Goal: Obtain resource: Download file/media

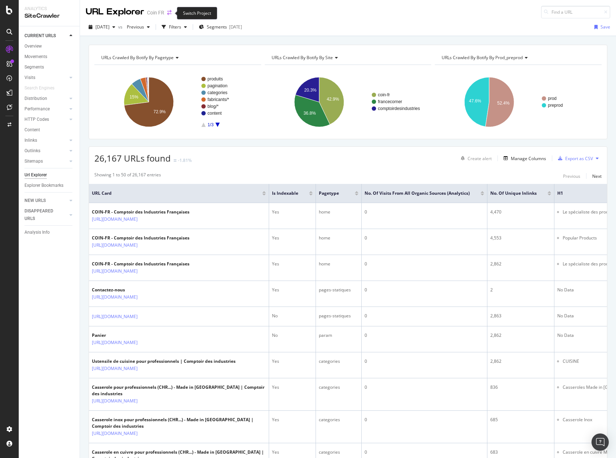
click at [170, 14] on icon "arrow-right-arrow-left" at bounding box center [169, 12] width 4 height 5
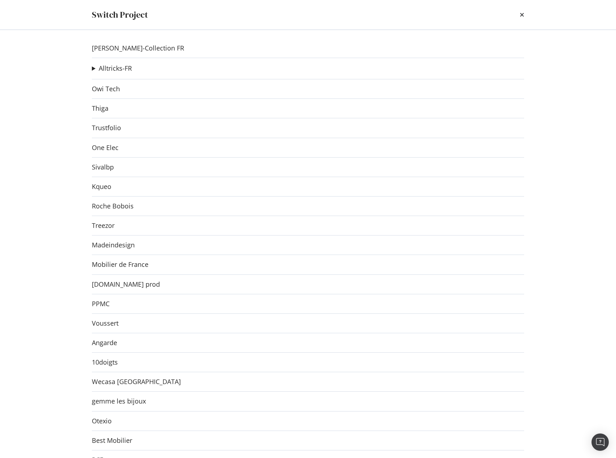
scroll to position [474, 0]
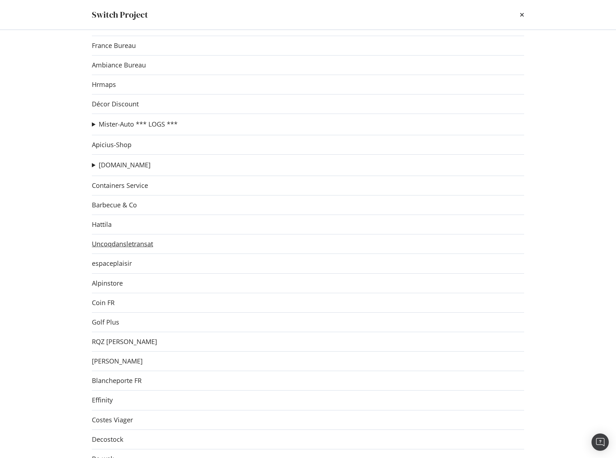
click at [131, 243] on link "Uncoqdansletransat" at bounding box center [122, 244] width 61 height 8
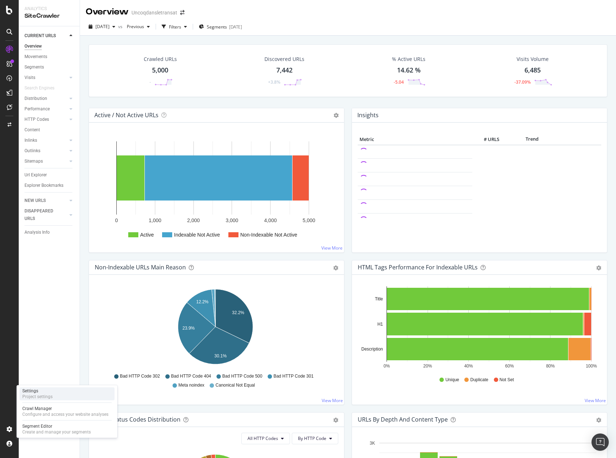
click at [40, 389] on div "Settings" at bounding box center [37, 391] width 30 height 6
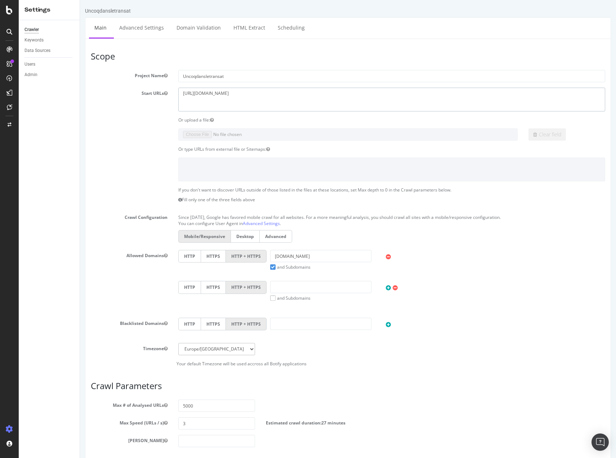
drag, startPoint x: 268, startPoint y: 95, endPoint x: 128, endPoint y: 85, distance: 140.9
click at [128, 85] on section "Project Name Uncoqdansletransat Start URLs https://p8.uncoqdansletransat.fr/ Or…" at bounding box center [348, 218] width 515 height 296
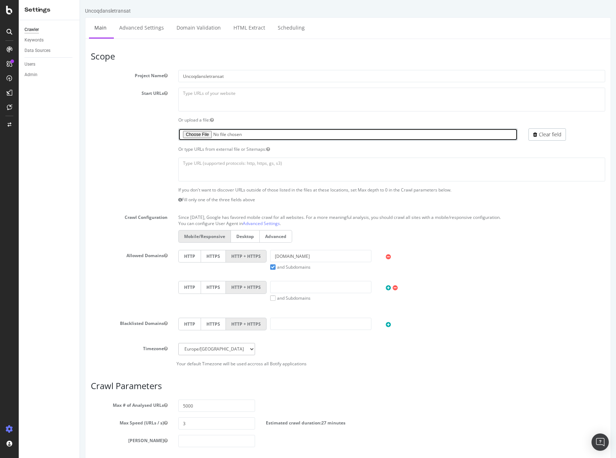
click at [209, 136] on input "file" at bounding box center [348, 134] width 340 height 12
type input "C:\fakepath\check-redirections-coqp8.txt"
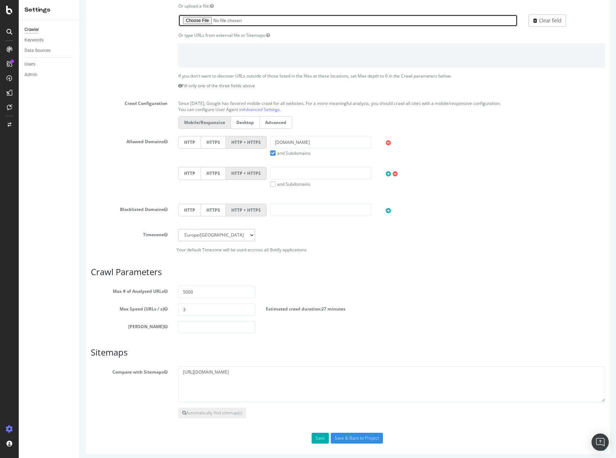
scroll to position [118, 0]
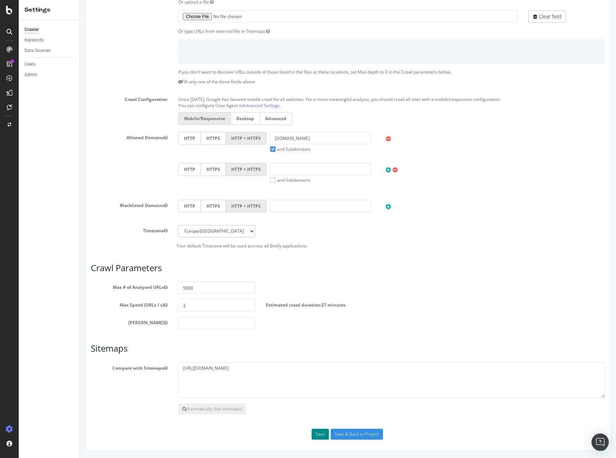
click at [318, 433] on button "Save" at bounding box center [320, 434] width 17 height 11
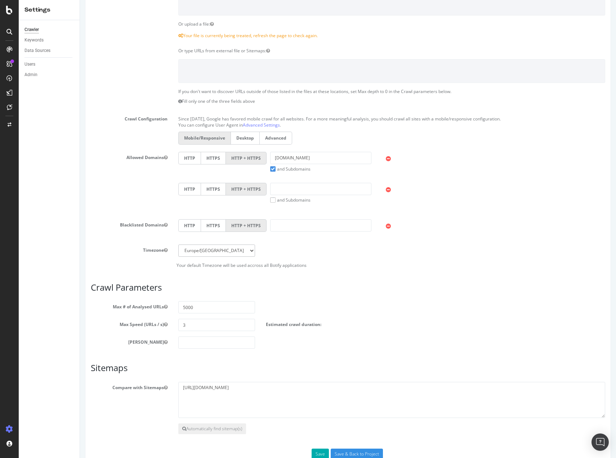
scroll to position [177, 0]
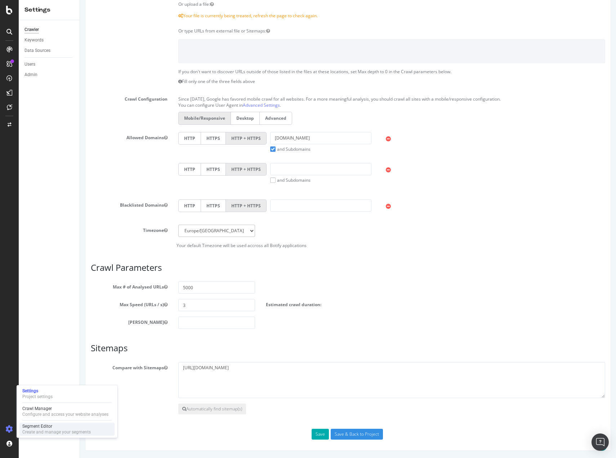
click at [45, 423] on div "Segment Editor Create and manage your segments" at bounding box center [66, 428] width 95 height 13
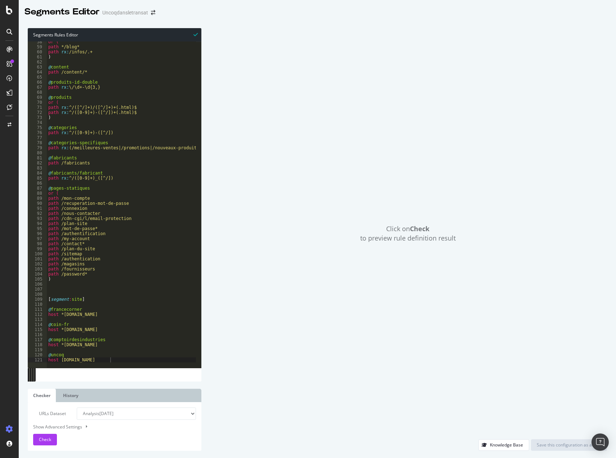
scroll to position [290, 0]
click at [130, 356] on div "or ( path */blog* path rx : /infos/.+ ) @ content path /content/* @ produits-id…" at bounding box center [174, 204] width 255 height 331
click at [130, 362] on div at bounding box center [174, 364] width 255 height 7
type textarea "host uncoqdansletransat.fr"
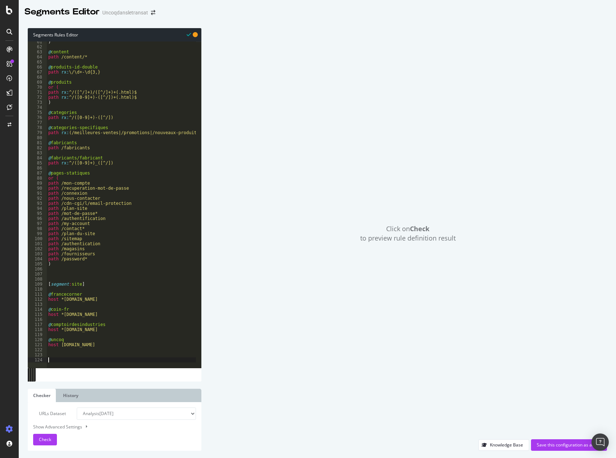
paste textarea "host *"
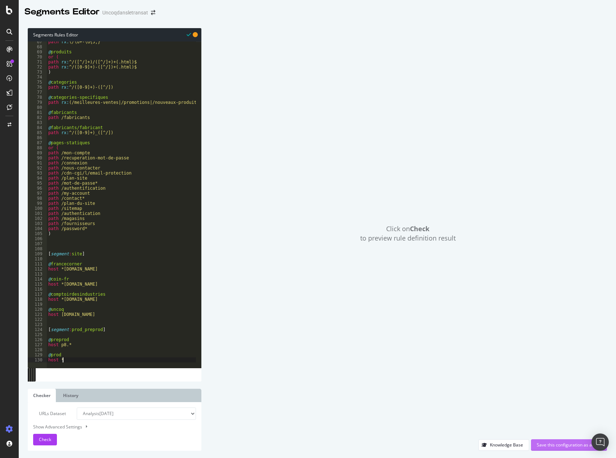
type textarea "host *"
click at [530, 443] on div "Save this configuration as active" at bounding box center [569, 445] width 65 height 6
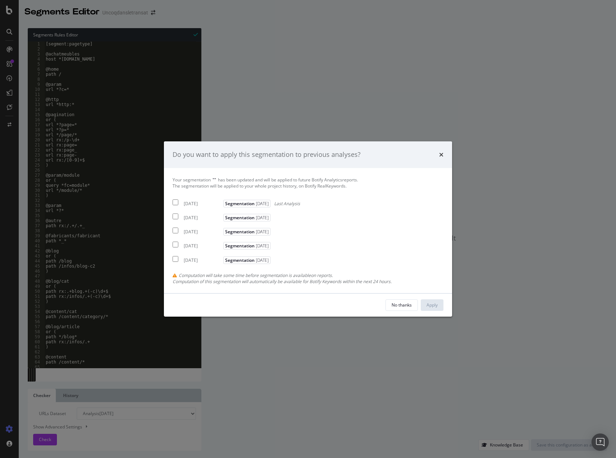
click at [200, 204] on div "2025 Aug. 16th" at bounding box center [203, 203] width 38 height 6
checkbox input "true"
click at [196, 218] on div "2025 Aug. 7th" at bounding box center [203, 217] width 38 height 6
checkbox input "true"
click at [196, 230] on div "2025 Aug. 2nd" at bounding box center [203, 232] width 38 height 6
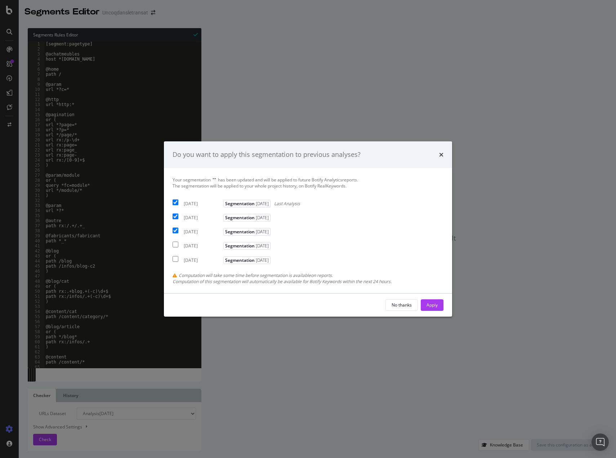
checkbox input "true"
click at [433, 305] on div "Apply" at bounding box center [432, 305] width 11 height 6
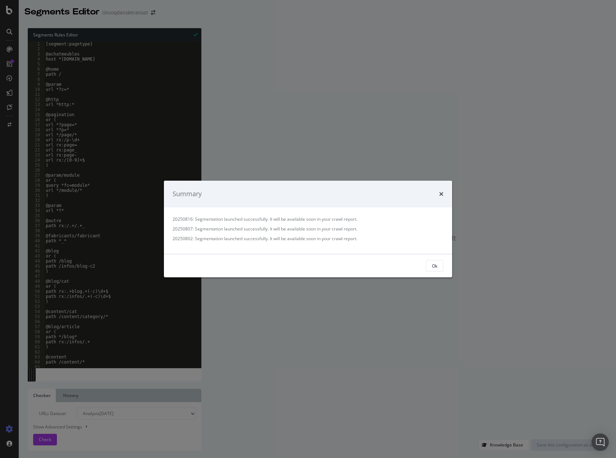
drag, startPoint x: 434, startPoint y: 267, endPoint x: 385, endPoint y: 249, distance: 52.4
click at [435, 267] on div "Ok" at bounding box center [434, 265] width 5 height 6
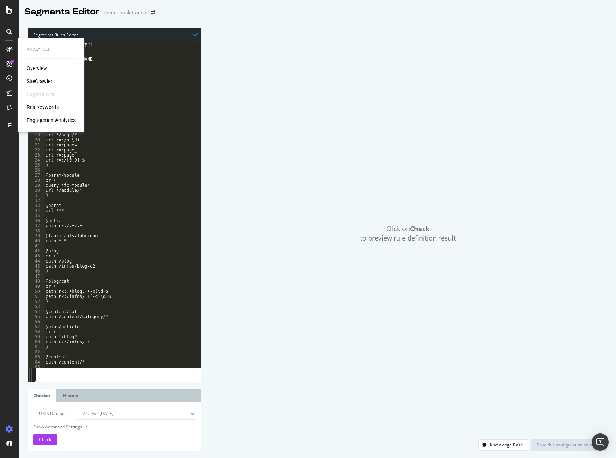
click at [34, 68] on div "Overview" at bounding box center [37, 68] width 21 height 7
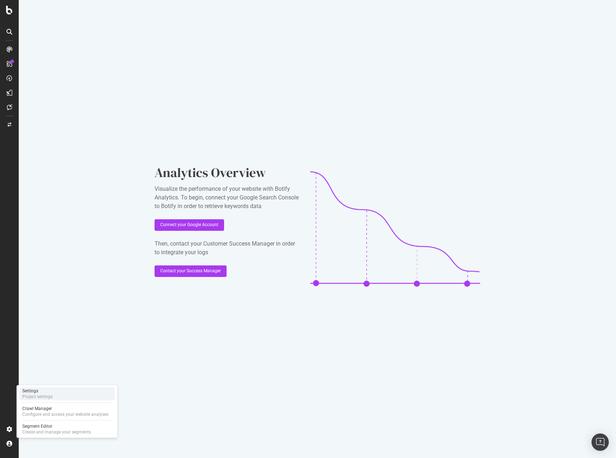
click at [49, 398] on div "Project settings" at bounding box center [37, 397] width 30 height 6
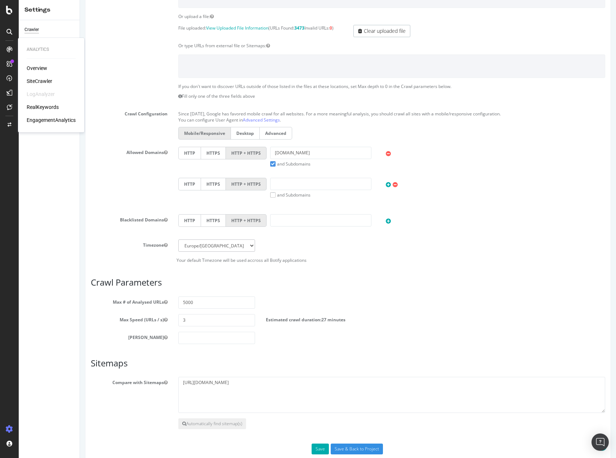
scroll to position [159, 0]
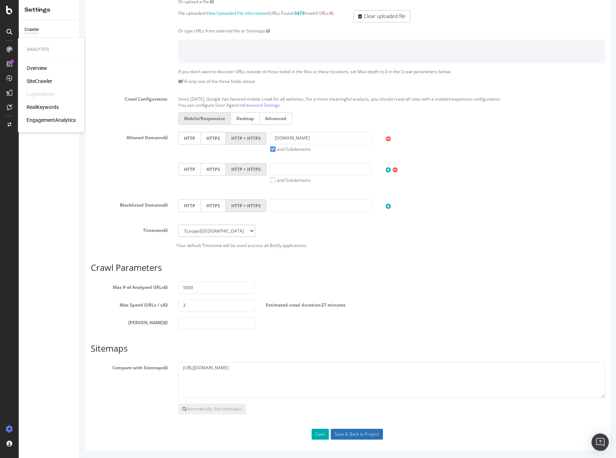
click at [356, 431] on input "Save & Back to Project" at bounding box center [357, 434] width 52 height 11
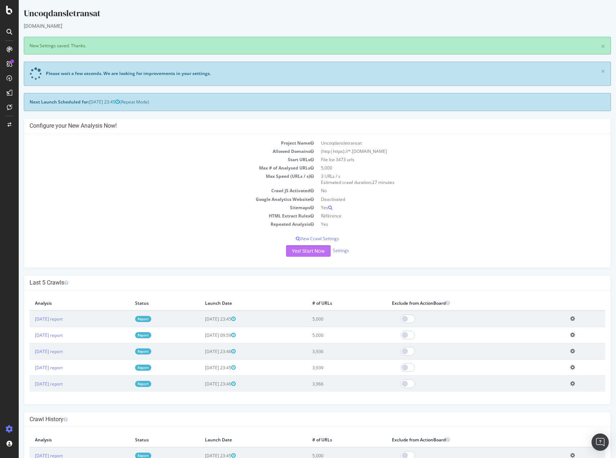
click at [309, 250] on button "Yes! Start Now" at bounding box center [308, 251] width 45 height 12
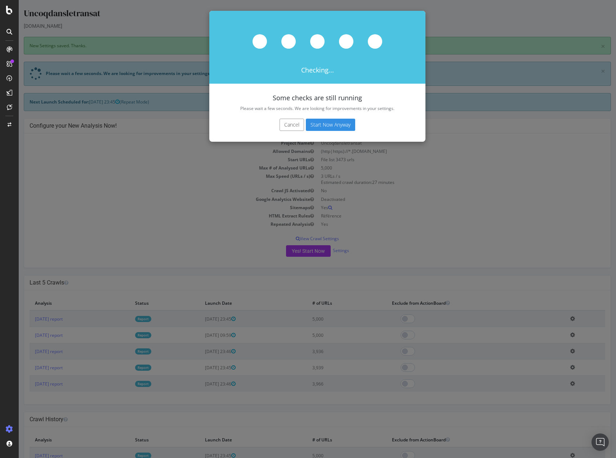
click at [323, 124] on button "Start Now Anyway" at bounding box center [330, 125] width 49 height 12
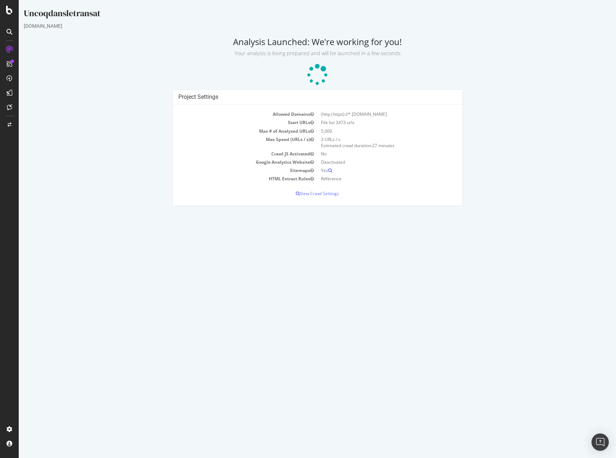
drag, startPoint x: 342, startPoint y: 123, endPoint x: 335, endPoint y: 145, distance: 23.3
click at [336, 123] on td "File list 3473 urls" at bounding box center [387, 122] width 139 height 8
click at [329, 213] on html "Uncoqdansletransat uncoqdansletransat.fr Analysis Launched: We're working for y…" at bounding box center [318, 106] width 598 height 213
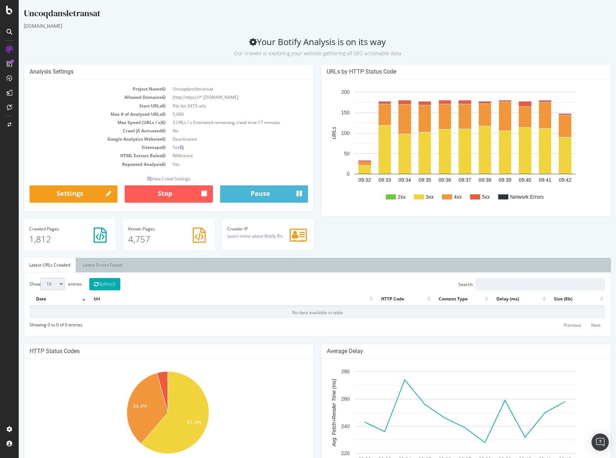
drag, startPoint x: 409, startPoint y: 237, endPoint x: 402, endPoint y: 243, distance: 9.7
click at [409, 236] on div "Analysis Settings Project Name Uncoqdansletransat Allowed Domains (http|https):…" at bounding box center [317, 161] width 595 height 194
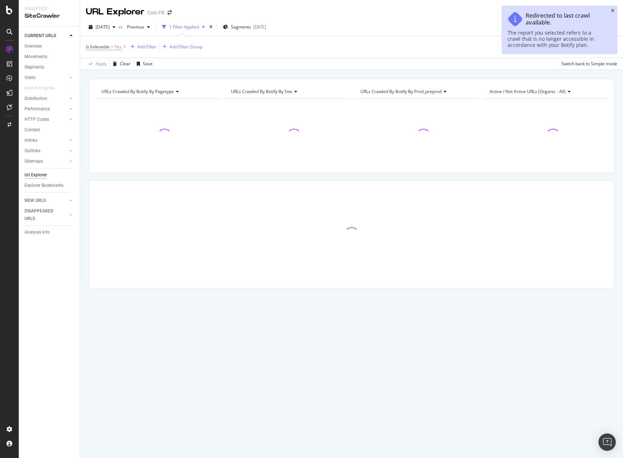
click at [612, 12] on icon "close toast" at bounding box center [612, 11] width 3 height 4
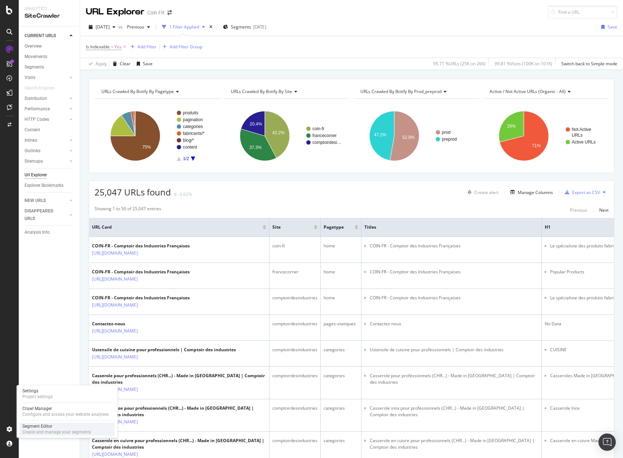
click at [25, 432] on div "Create and manage your segments" at bounding box center [56, 432] width 68 height 6
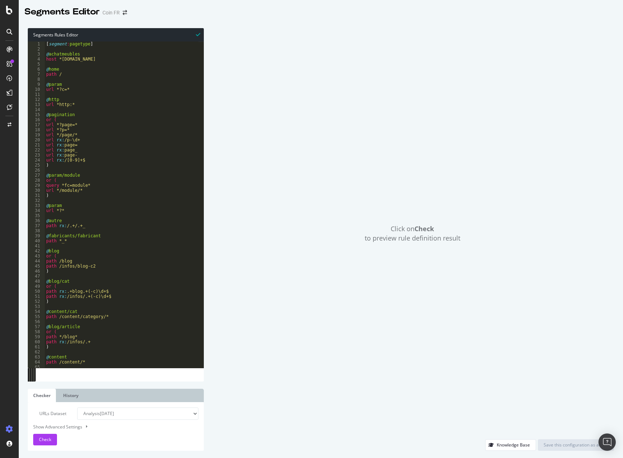
click at [224, 344] on div "Click on Check to preview rule definition result" at bounding box center [412, 233] width 403 height 411
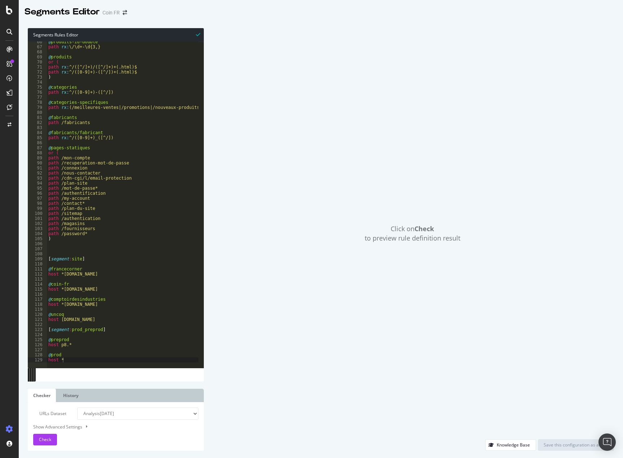
scroll to position [330, 0]
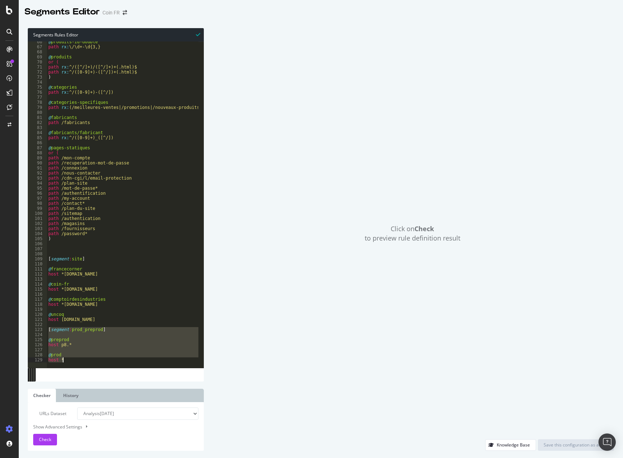
drag, startPoint x: 48, startPoint y: 331, endPoint x: 78, endPoint y: 362, distance: 42.8
click at [78, 362] on div "[segment:prod_preprod] 66 67 68 69 70 71 72 73 74 75 76 77 78 79 80 81 82 83 84…" at bounding box center [116, 204] width 176 height 326
type textarea "@prod host *"
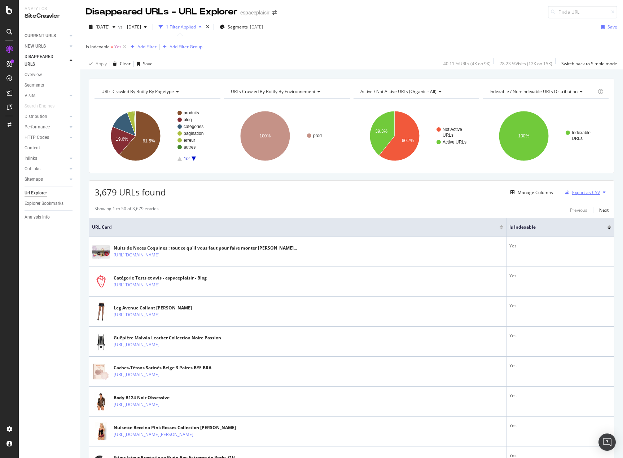
click at [576, 193] on div "Export as CSV" at bounding box center [586, 192] width 28 height 6
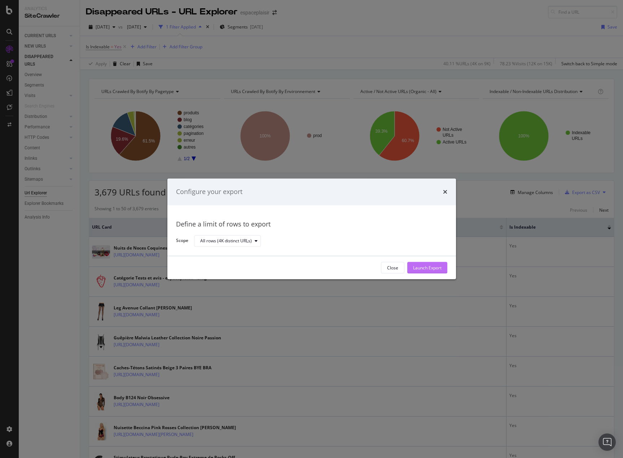
click at [422, 266] on div "Launch Export" at bounding box center [427, 268] width 28 height 6
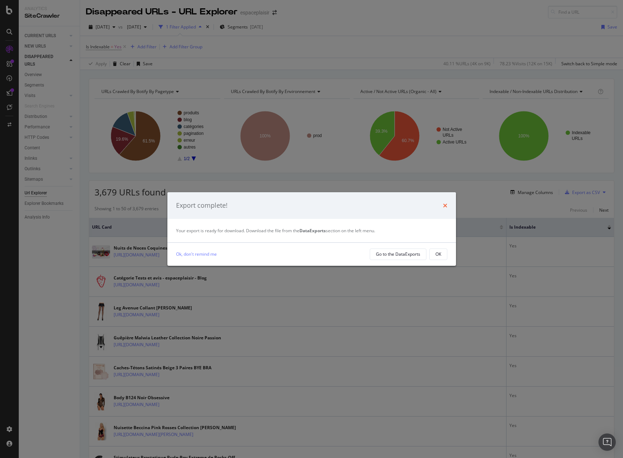
click at [444, 204] on icon "times" at bounding box center [445, 206] width 4 height 6
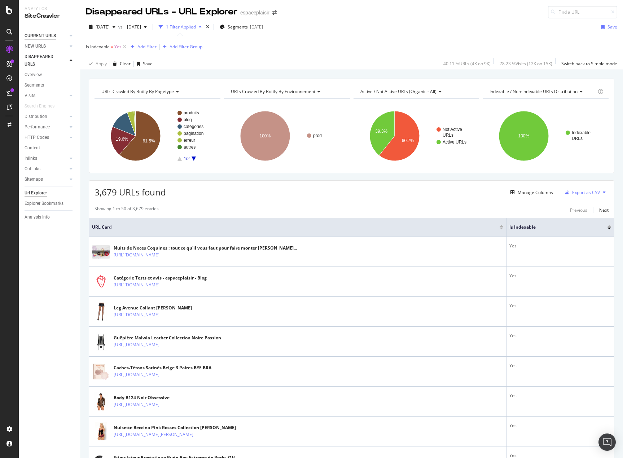
click at [40, 34] on div "CURRENT URLS" at bounding box center [40, 36] width 31 height 8
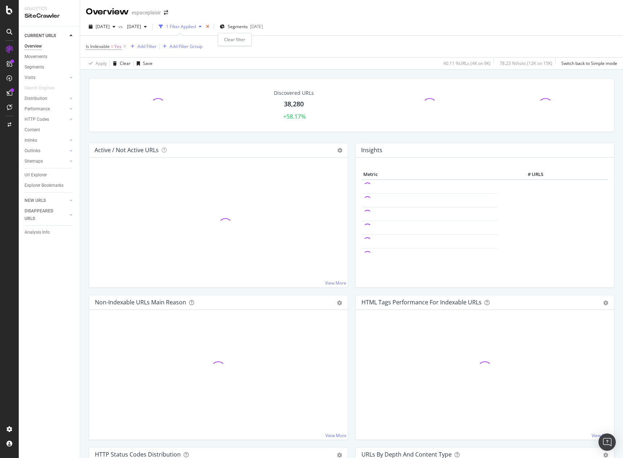
click at [209, 27] on icon "times" at bounding box center [207, 27] width 3 height 4
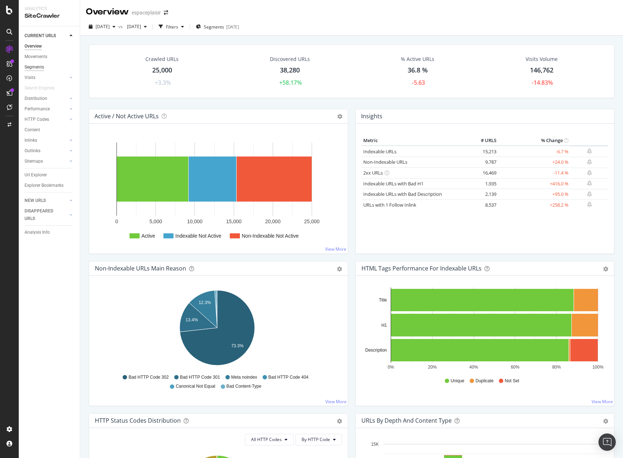
click at [32, 66] on div "Segments" at bounding box center [34, 67] width 19 height 8
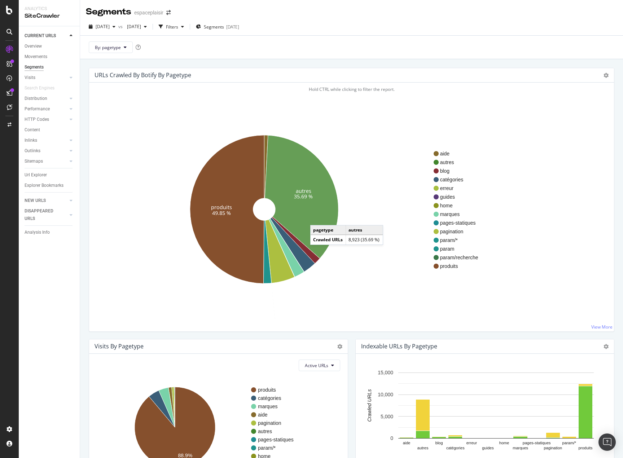
click at [317, 218] on icon at bounding box center [302, 196] width 74 height 123
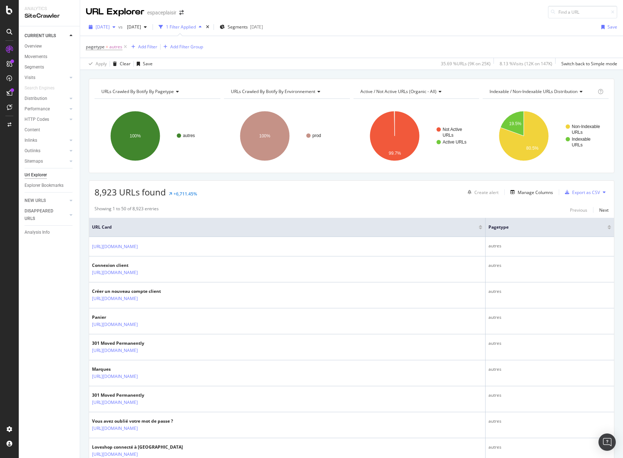
click at [110, 28] on span "[DATE]" at bounding box center [103, 27] width 14 height 6
click at [144, 63] on div "[DATE]" at bounding box center [121, 63] width 51 height 6
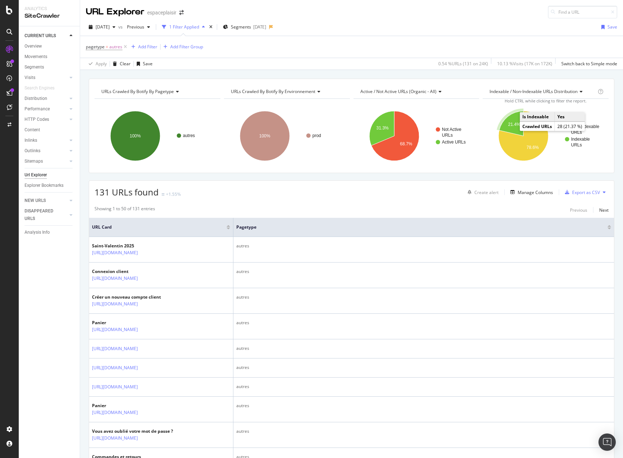
click at [512, 126] on text "21.4%" at bounding box center [514, 124] width 12 height 5
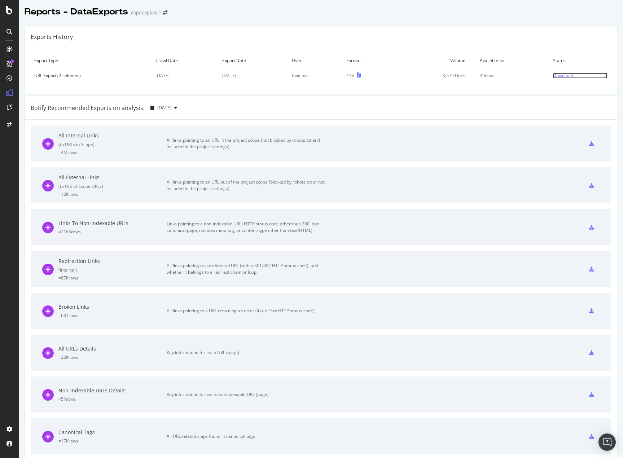
click at [558, 77] on div "Download" at bounding box center [563, 75] width 20 height 6
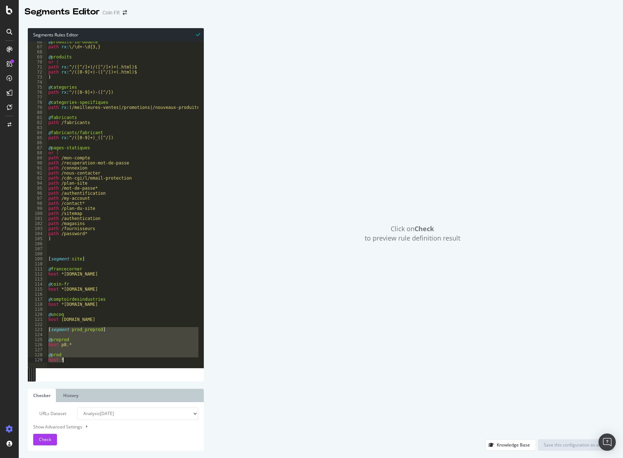
scroll to position [330, 0]
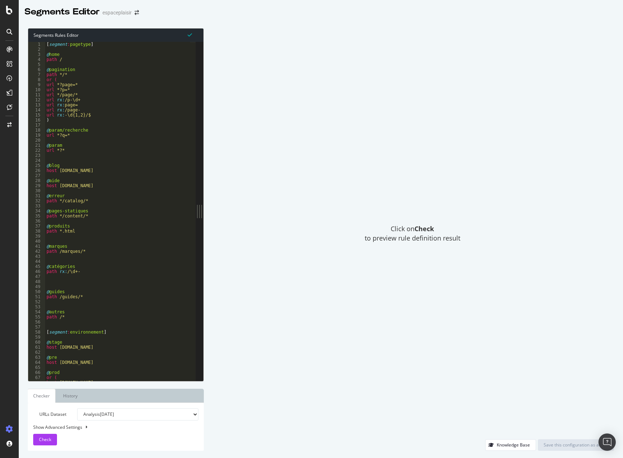
click at [152, 274] on div "[ segment : pagetype ] @ home path / @ pagination path */* or ( url *?page=* ur…" at bounding box center [117, 216] width 145 height 349
type input "aide"
click at [101, 201] on div "[ segment : pagetype ] @ home path / @ pagination path */* or ( url *?page=* ur…" at bounding box center [117, 216] width 145 height 349
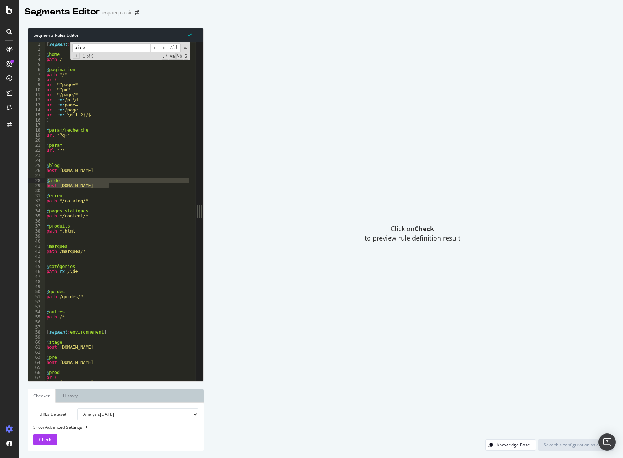
drag, startPoint x: 124, startPoint y: 186, endPoint x: 35, endPoint y: 183, distance: 89.1
click at [35, 183] on div "path */catalog/* 1 2 3 4 5 6 7 8 9 10 11 12 13 14 15 16 17 18 19 20 21 22 23 24…" at bounding box center [111, 211] width 167 height 339
type textarea "@aide host aide.espaceplaisir.fr"
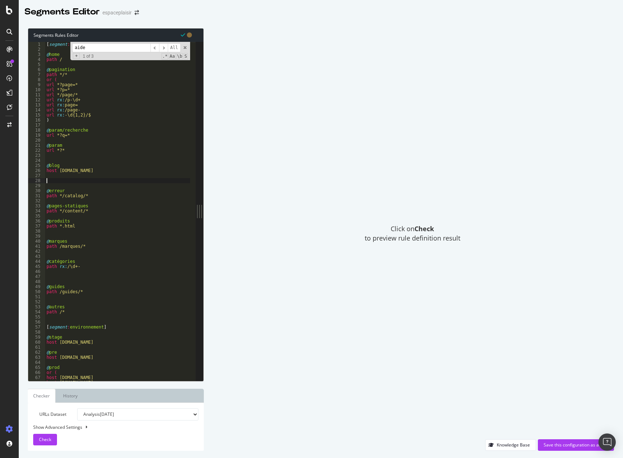
paste textarea "host aide.espaceplaisir.fr"
type textarea "host aide.espaceplaisir.fr"
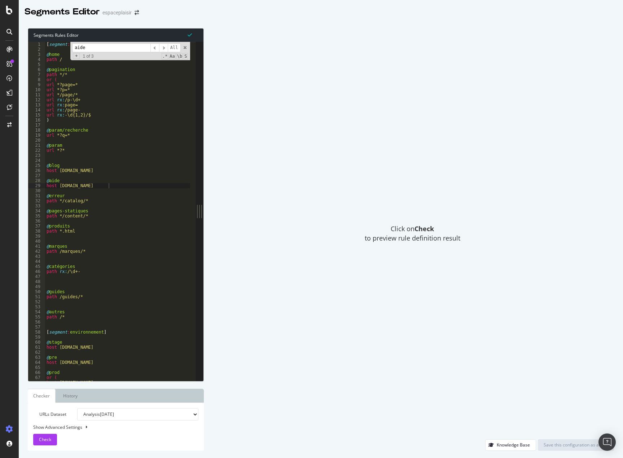
click at [129, 417] on select "Analysis 2025 Aug. 16th Analysis 2025 Aug. 2nd Analysis 2025 Jul. 19th Analysis…" at bounding box center [137, 414] width 121 height 12
select select "urlList"
click at [77, 408] on select "Analysis 2025 Aug. 16th Analysis 2025 Aug. 2nd Analysis 2025 Jul. 19th Analysis…" at bounding box center [137, 414] width 121 height 12
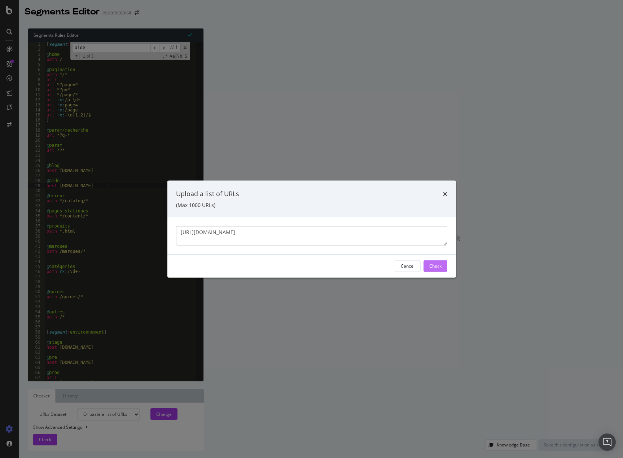
type textarea "https://aide.espaceplaisir.fr/hc/fr/articles/10408519619474-Comment-travailler-…"
click at [425, 264] on button "Check" at bounding box center [435, 266] width 24 height 12
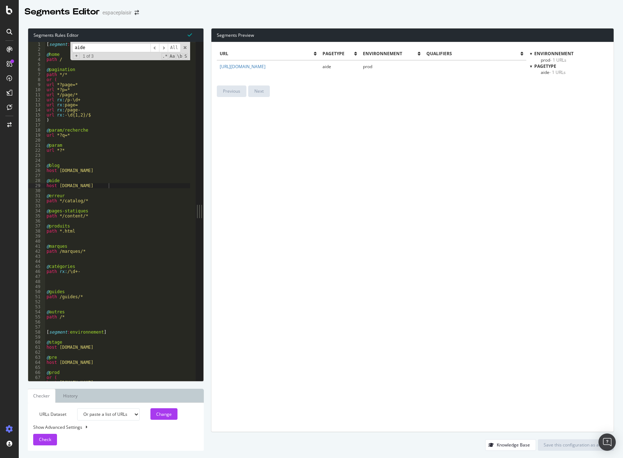
click at [166, 221] on div "[ segment : pagetype ] @ home path / @ pagination path */* or ( url *?page=* ur…" at bounding box center [117, 216] width 145 height 349
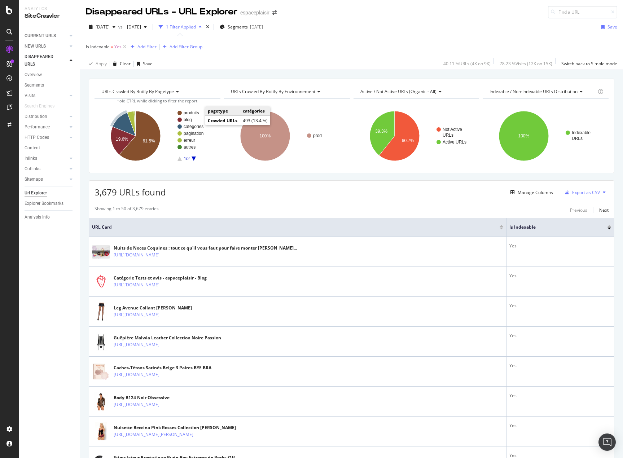
click at [191, 126] on text "catégories" at bounding box center [193, 126] width 20 height 5
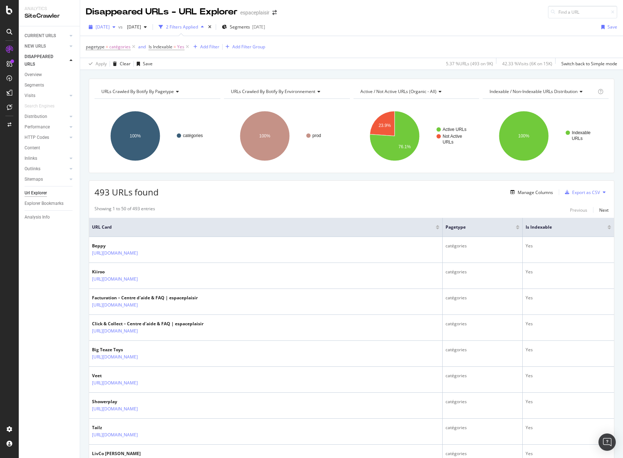
click at [110, 26] on span "[DATE]" at bounding box center [103, 27] width 14 height 6
click at [364, 56] on div "pagetype = catégories and Is Indexable = Yes Add Filter Add Filter Group" at bounding box center [351, 47] width 531 height 22
click at [385, 152] on icon "A chart." at bounding box center [394, 136] width 50 height 50
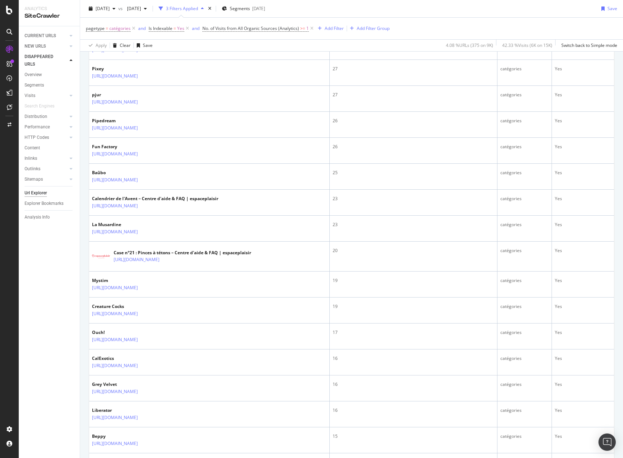
scroll to position [973, 0]
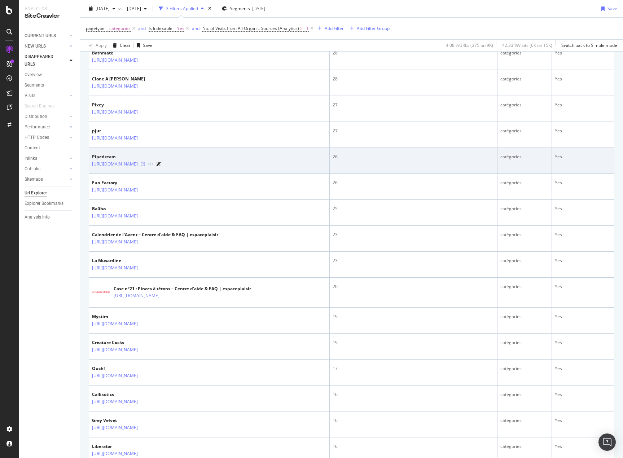
click at [145, 166] on icon at bounding box center [143, 164] width 4 height 4
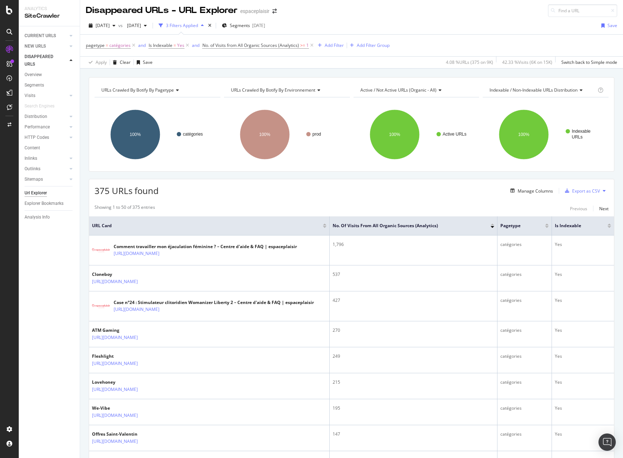
scroll to position [0, 0]
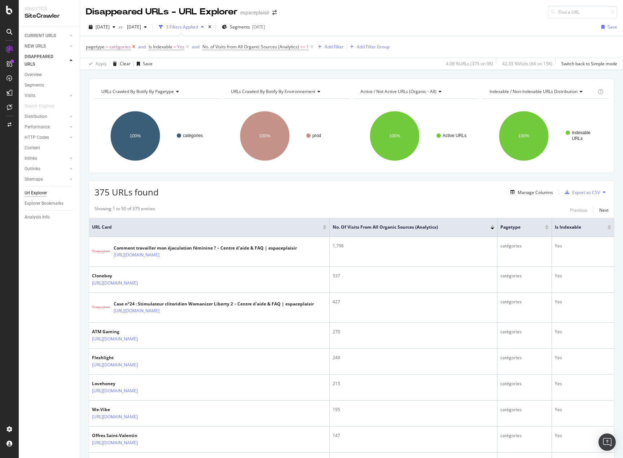
click at [133, 46] on icon at bounding box center [133, 46] width 6 height 7
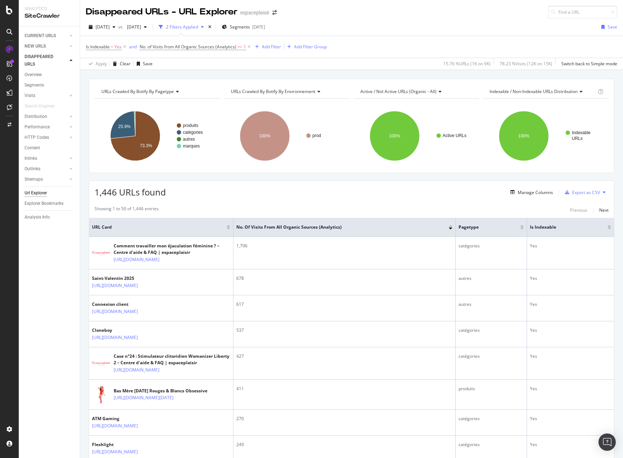
click at [18, 280] on div at bounding box center [9, 229] width 19 height 458
